Goal: Information Seeking & Learning: Learn about a topic

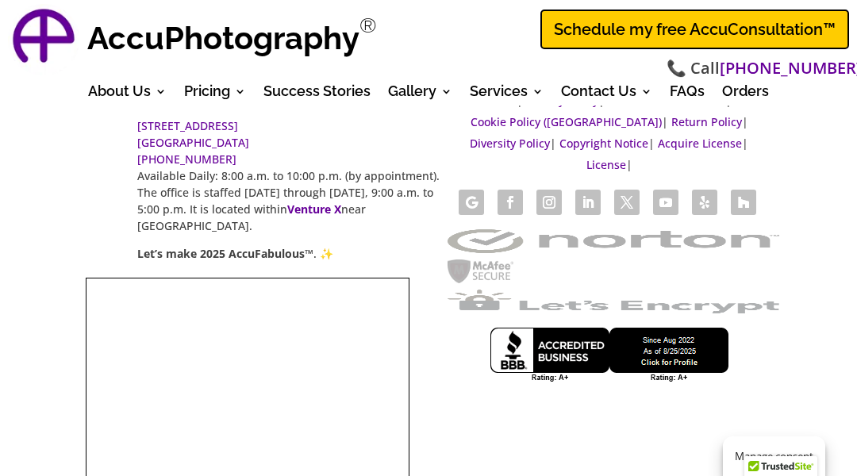
scroll to position [8400, 0]
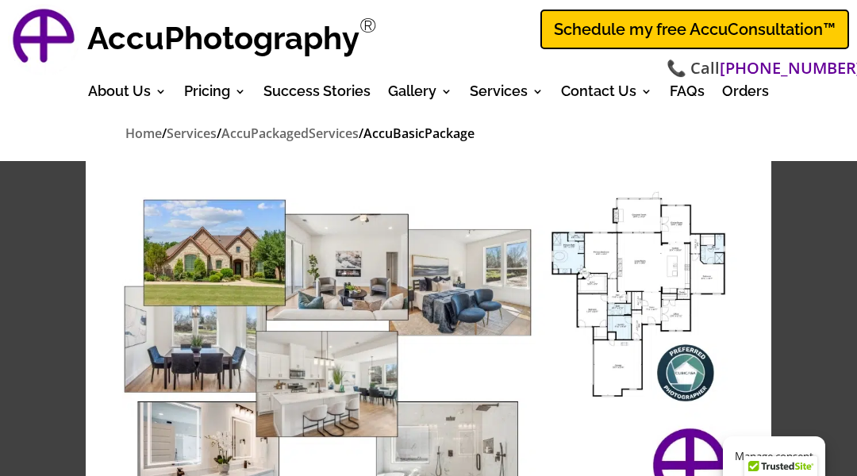
scroll to position [1758, 0]
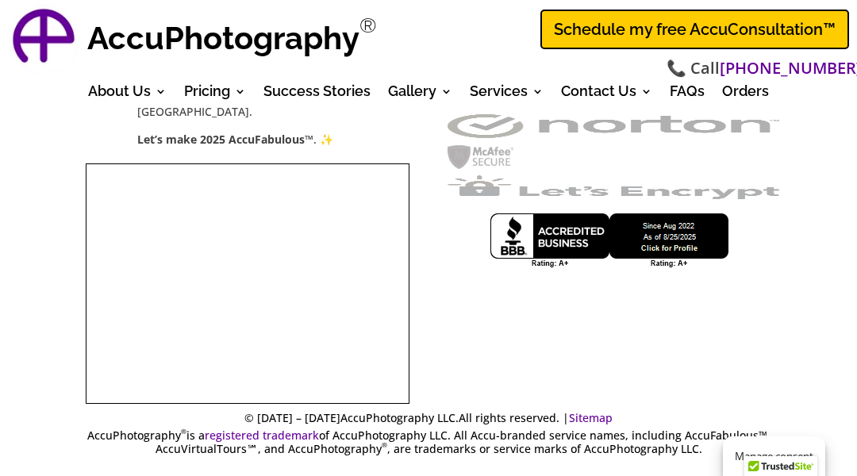
scroll to position [1967, 0]
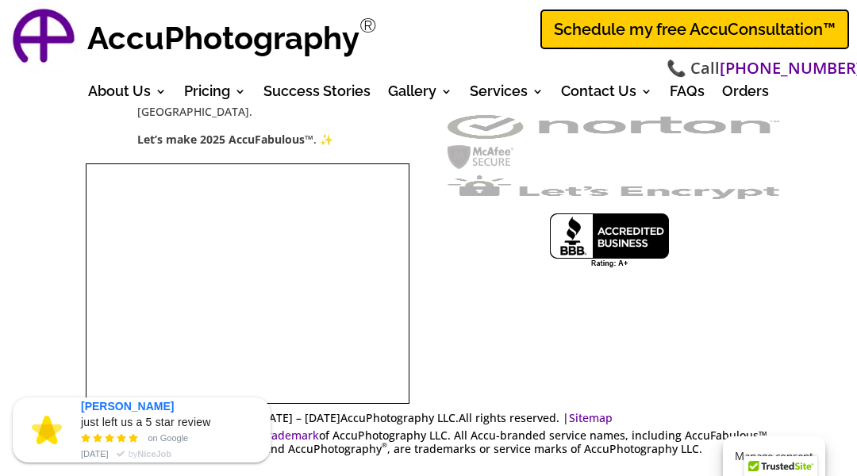
scroll to position [8339, 0]
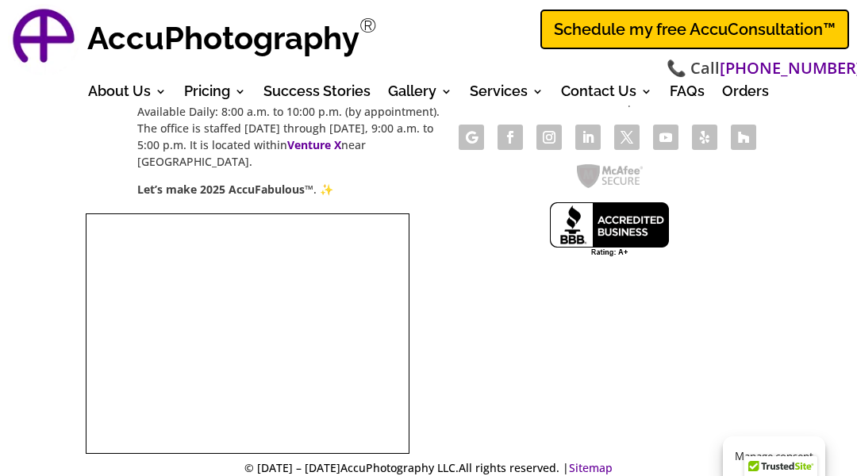
scroll to position [5509, 0]
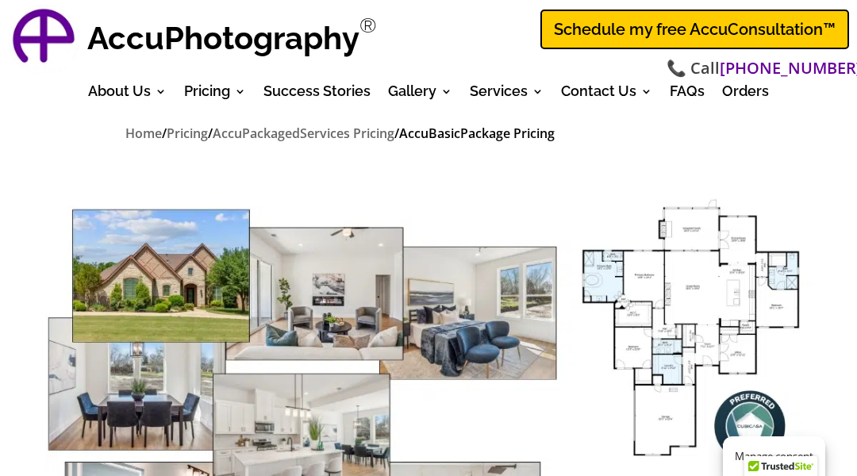
scroll to position [4995, 0]
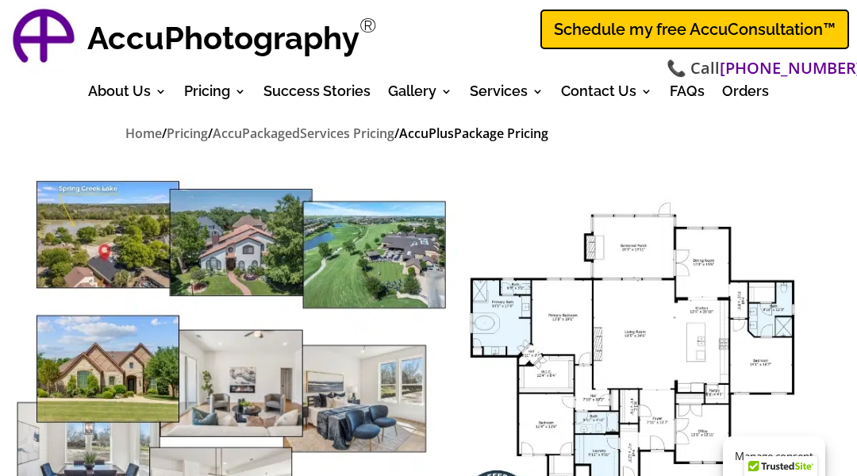
scroll to position [5274, 0]
